Goal: Check status: Check status

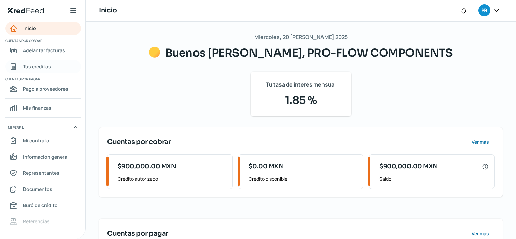
click at [45, 68] on span "Tus créditos" at bounding box center [37, 66] width 28 height 8
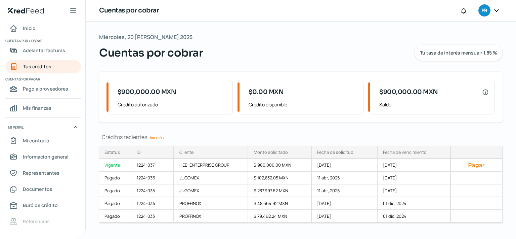
click at [161, 138] on link "Ver más" at bounding box center [156, 137] width 19 height 10
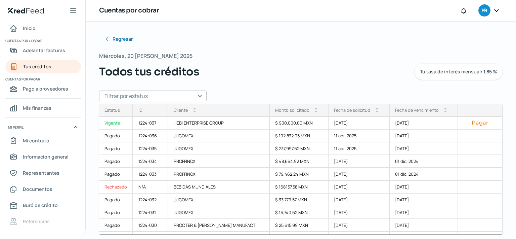
click at [498, 9] on icon at bounding box center [496, 10] width 7 height 7
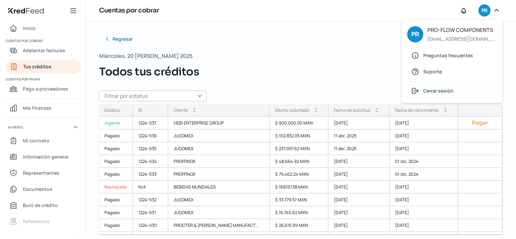
click at [439, 90] on span "Cerrar sesión" at bounding box center [438, 90] width 30 height 8
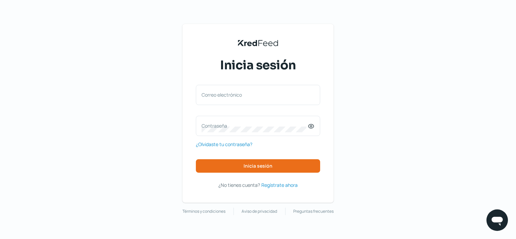
click at [252, 102] on div "Correo electrónico" at bounding box center [258, 95] width 124 height 20
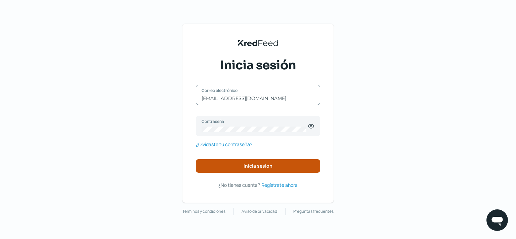
type input "[EMAIL_ADDRESS][DOMAIN_NAME]"
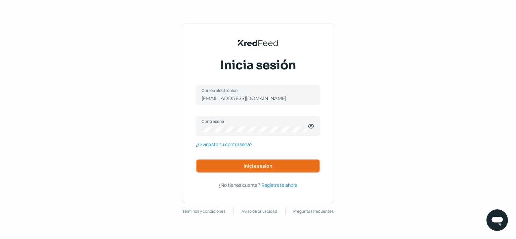
click at [241, 168] on button "Inicia sesión" at bounding box center [258, 165] width 124 height 13
